Goal: Navigation & Orientation: Find specific page/section

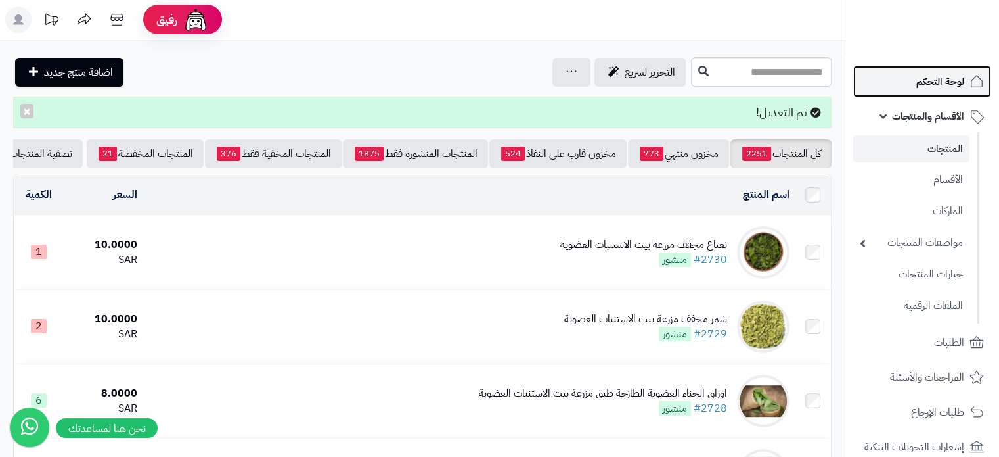
click at [941, 76] on span "لوحة التحكم" at bounding box center [940, 81] width 48 height 18
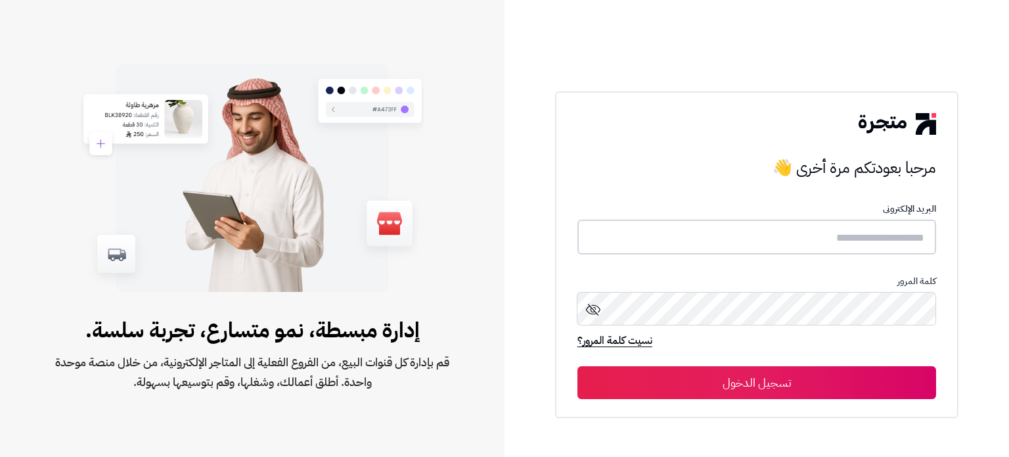
type input "**********"
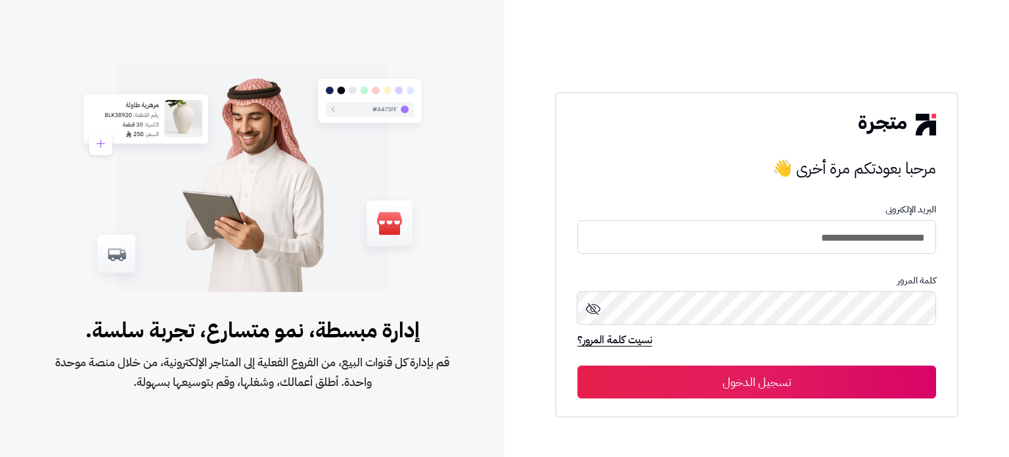
click at [751, 383] on button "تسجيل الدخول" at bounding box center [756, 381] width 359 height 33
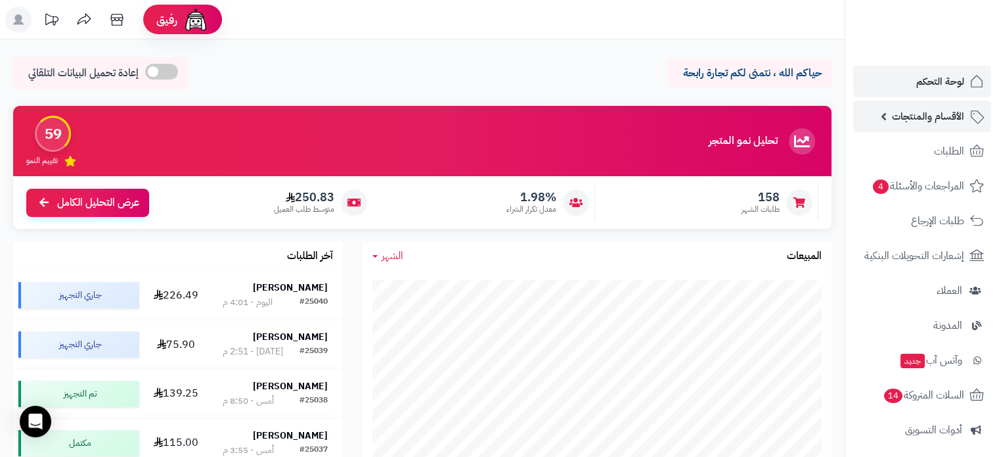
click at [901, 113] on span "الأقسام والمنتجات" at bounding box center [928, 116] width 72 height 18
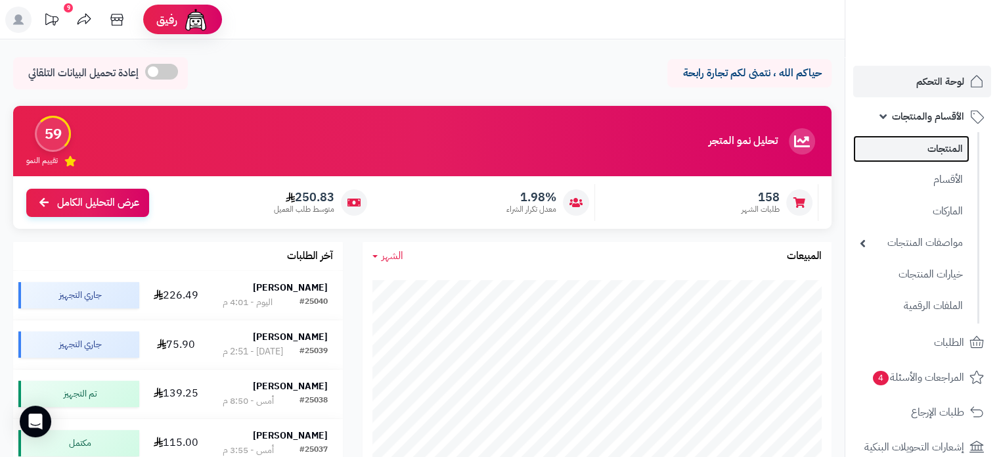
click at [914, 146] on link "المنتجات" at bounding box center [911, 148] width 116 height 27
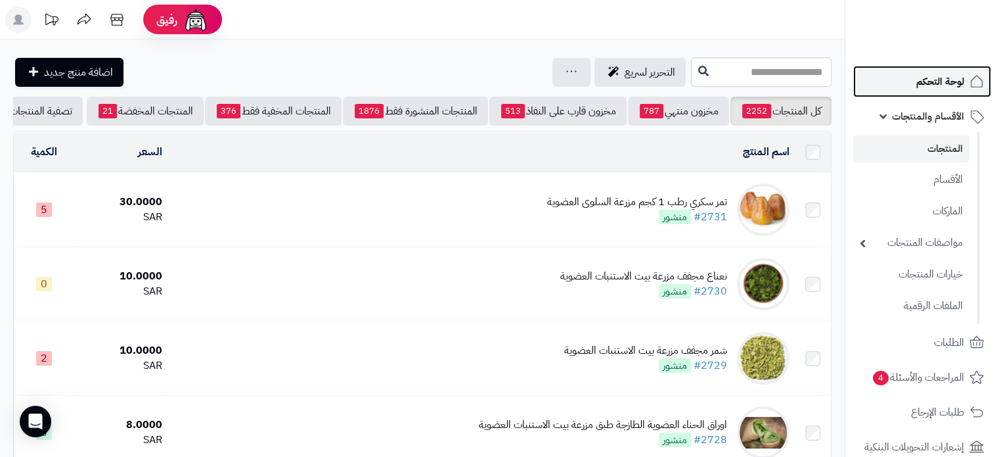
click at [924, 78] on span "لوحة التحكم" at bounding box center [940, 81] width 48 height 18
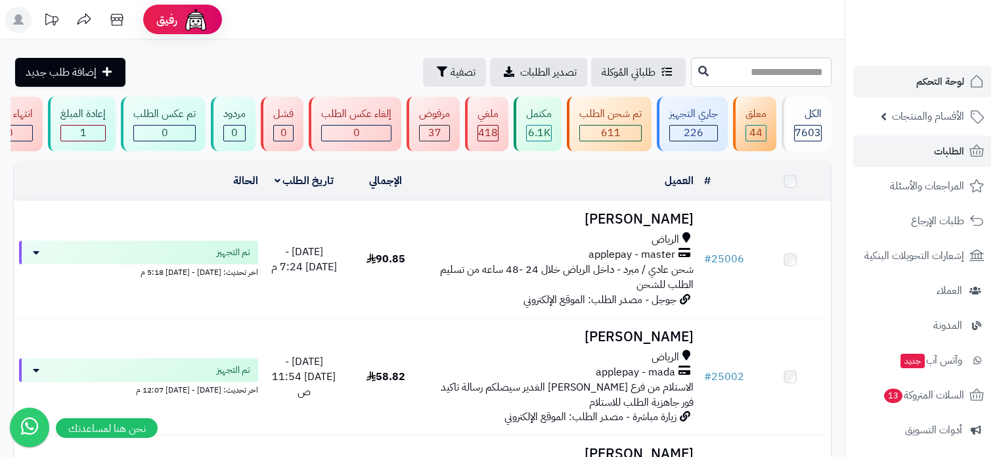
scroll to position [788, 0]
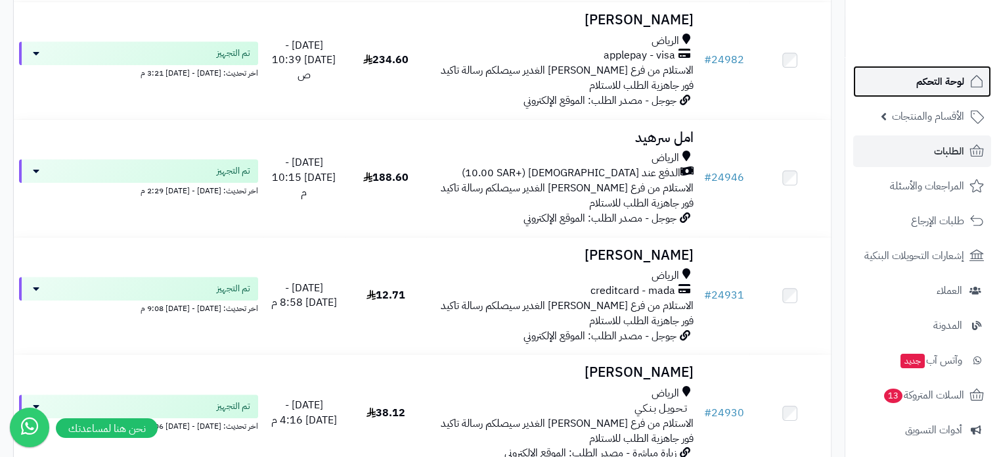
click at [946, 81] on span "لوحة التحكم" at bounding box center [940, 81] width 48 height 18
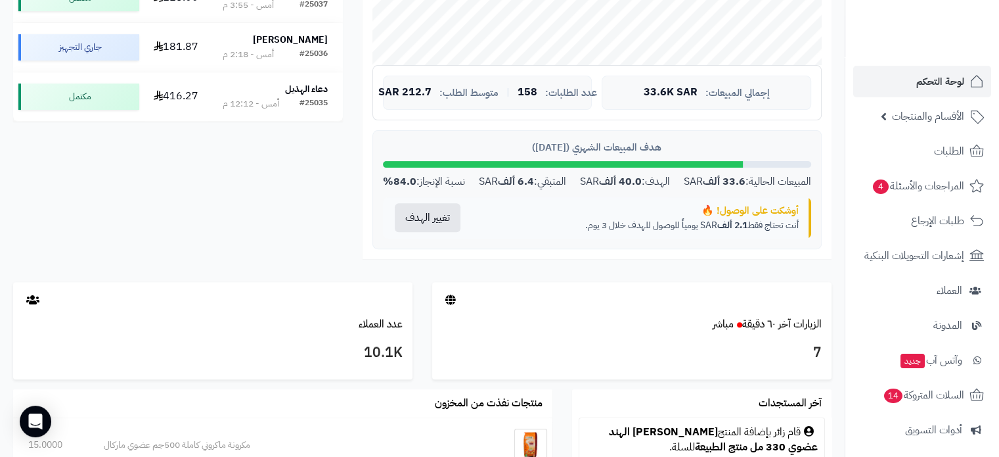
scroll to position [591, 0]
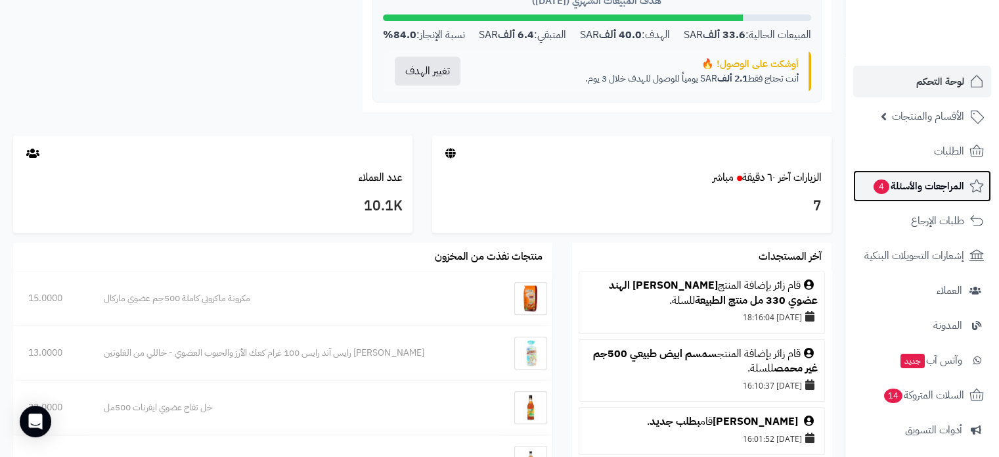
click at [920, 187] on span "المراجعات والأسئلة 4" at bounding box center [918, 186] width 92 height 18
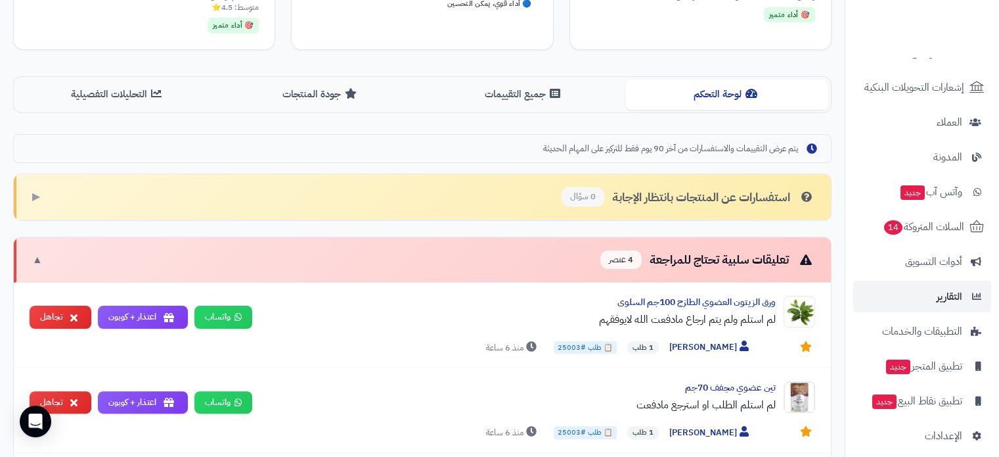
scroll to position [179, 0]
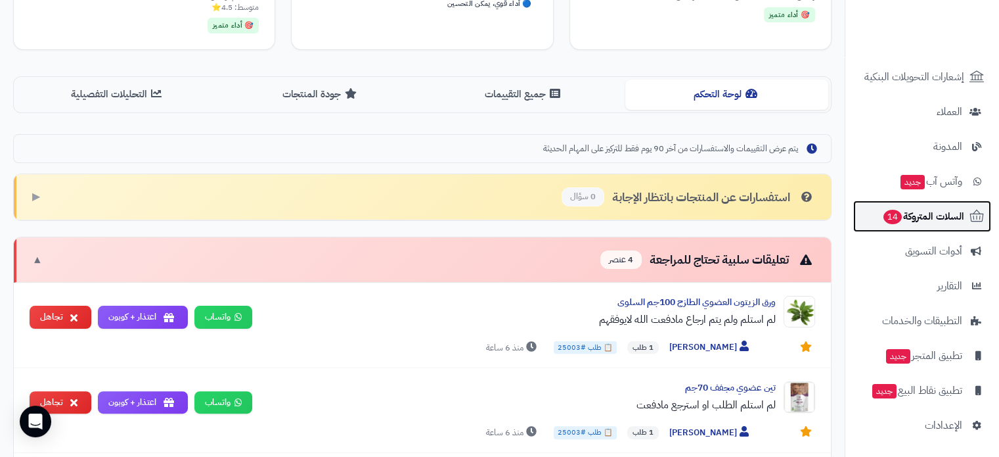
click at [910, 216] on span "السلات المتروكة 14" at bounding box center [923, 216] width 82 height 18
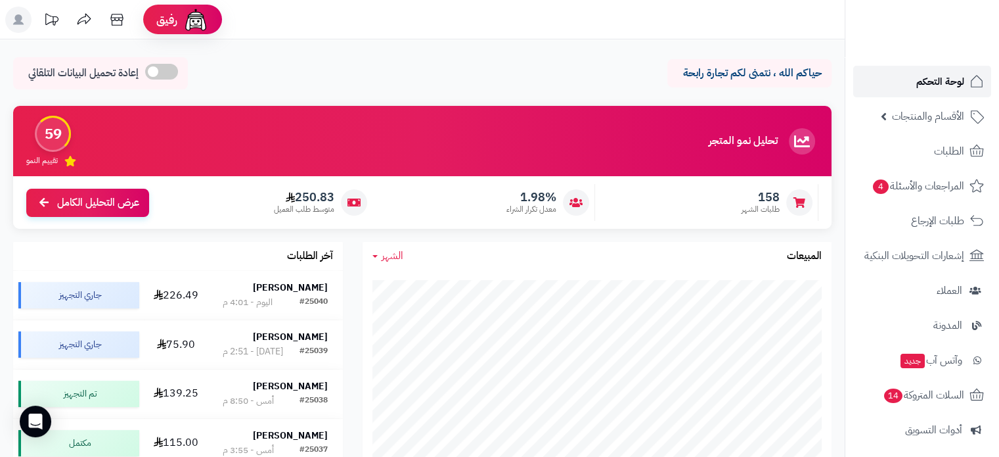
click at [935, 76] on span "لوحة التحكم" at bounding box center [940, 81] width 48 height 18
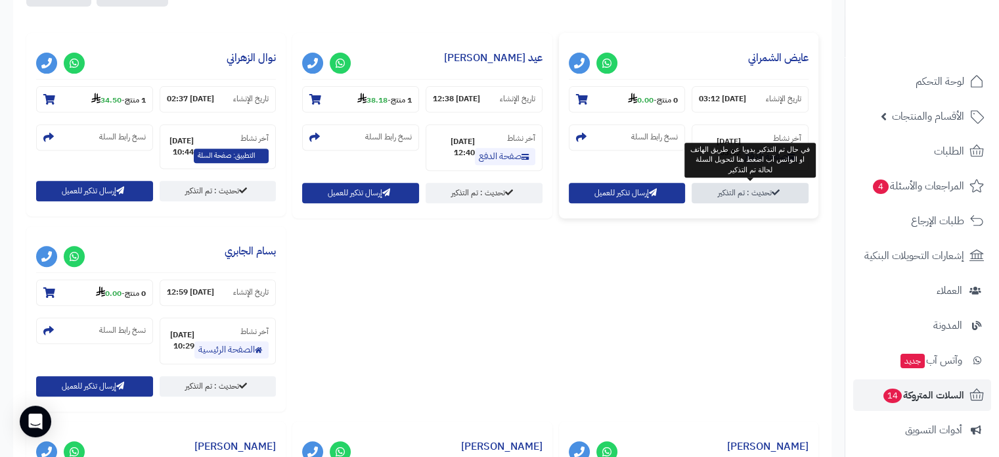
scroll to position [460, 0]
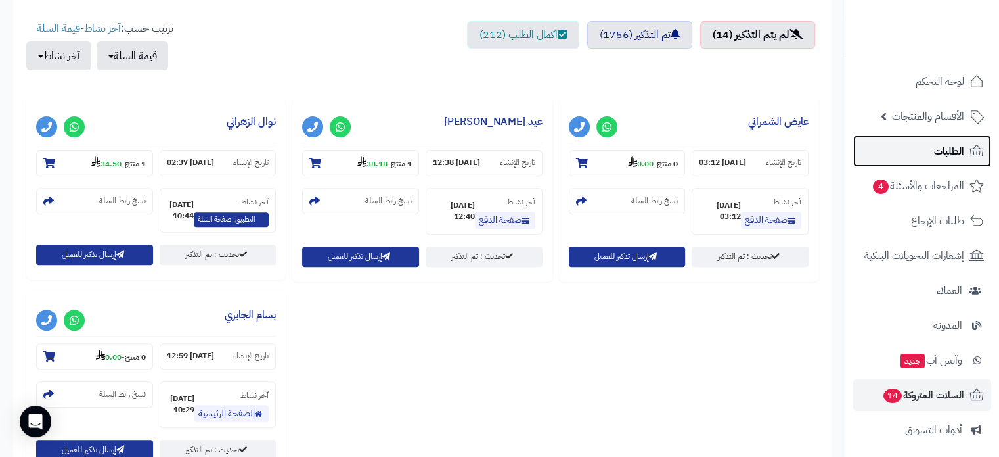
click at [965, 149] on link "الطلبات" at bounding box center [922, 151] width 138 height 32
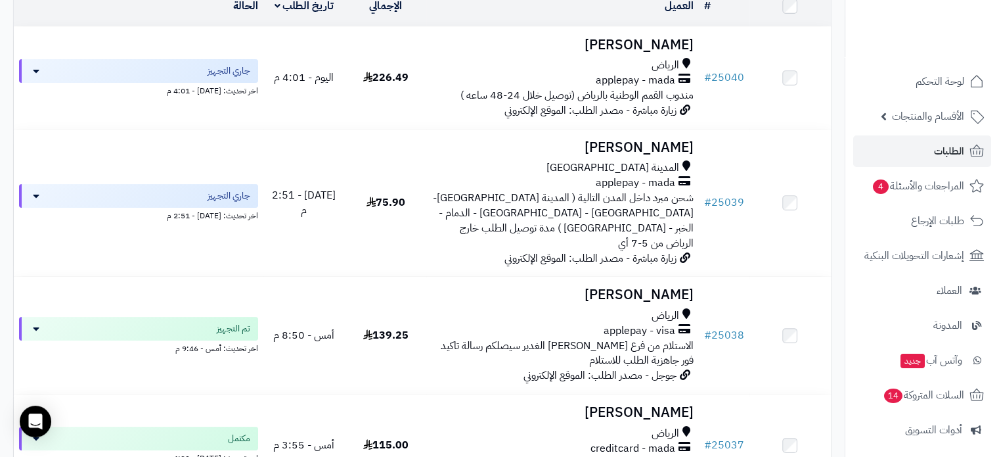
scroll to position [197, 0]
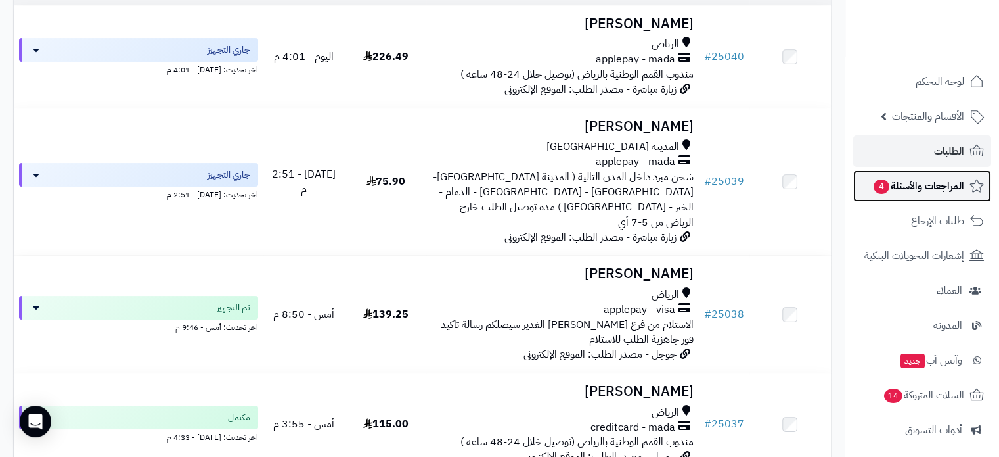
click at [926, 187] on span "المراجعات والأسئلة 4" at bounding box center [918, 186] width 92 height 18
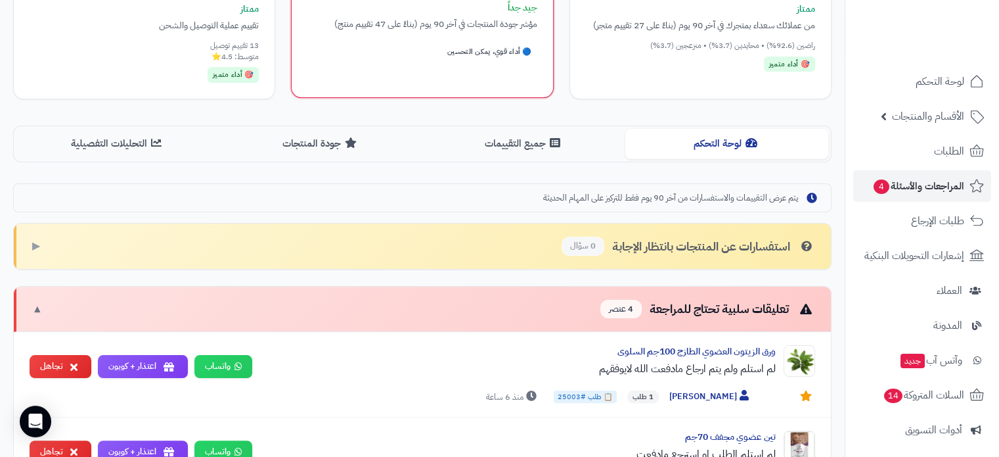
scroll to position [141, 0]
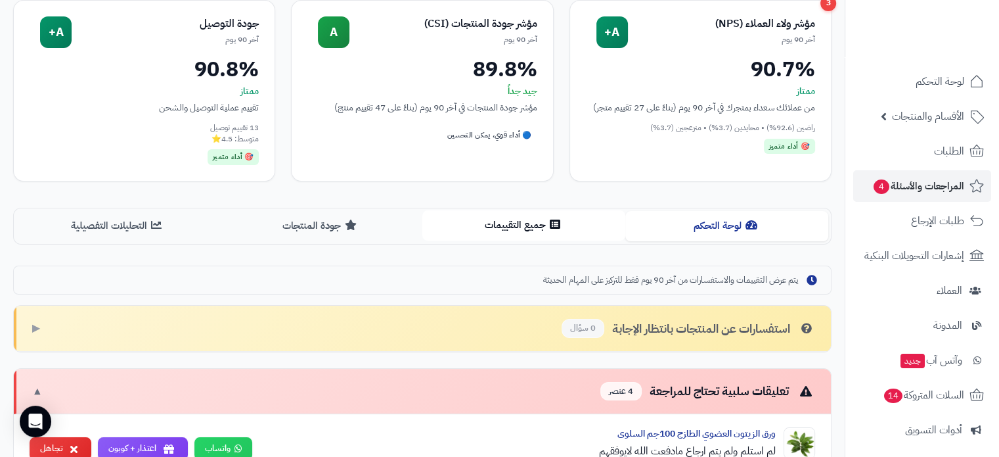
click at [531, 227] on button "جميع التقييمات" at bounding box center [523, 225] width 203 height 30
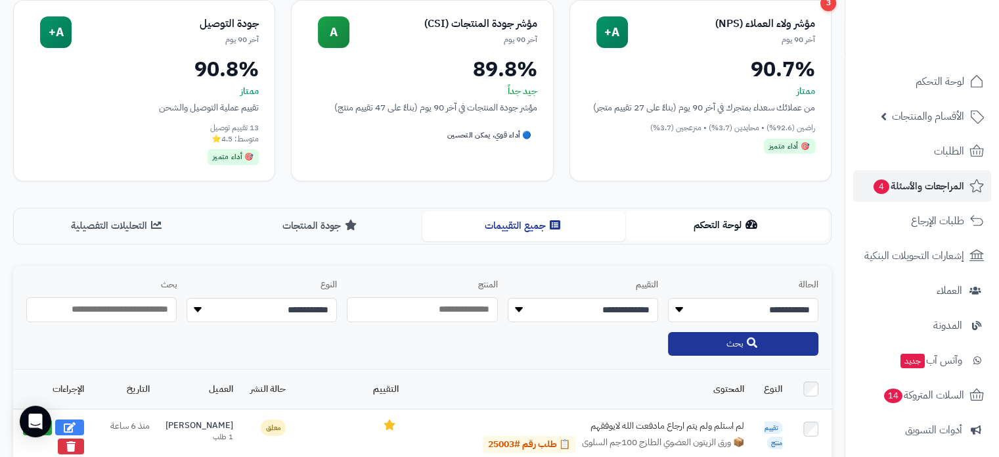
click at [694, 221] on button "لوحة التحكم" at bounding box center [726, 225] width 203 height 30
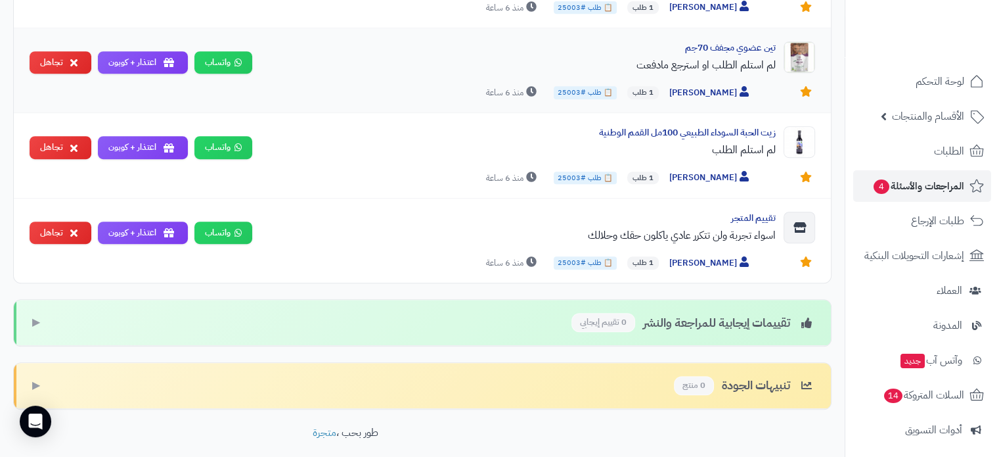
scroll to position [667, 0]
